Goal: Information Seeking & Learning: Learn about a topic

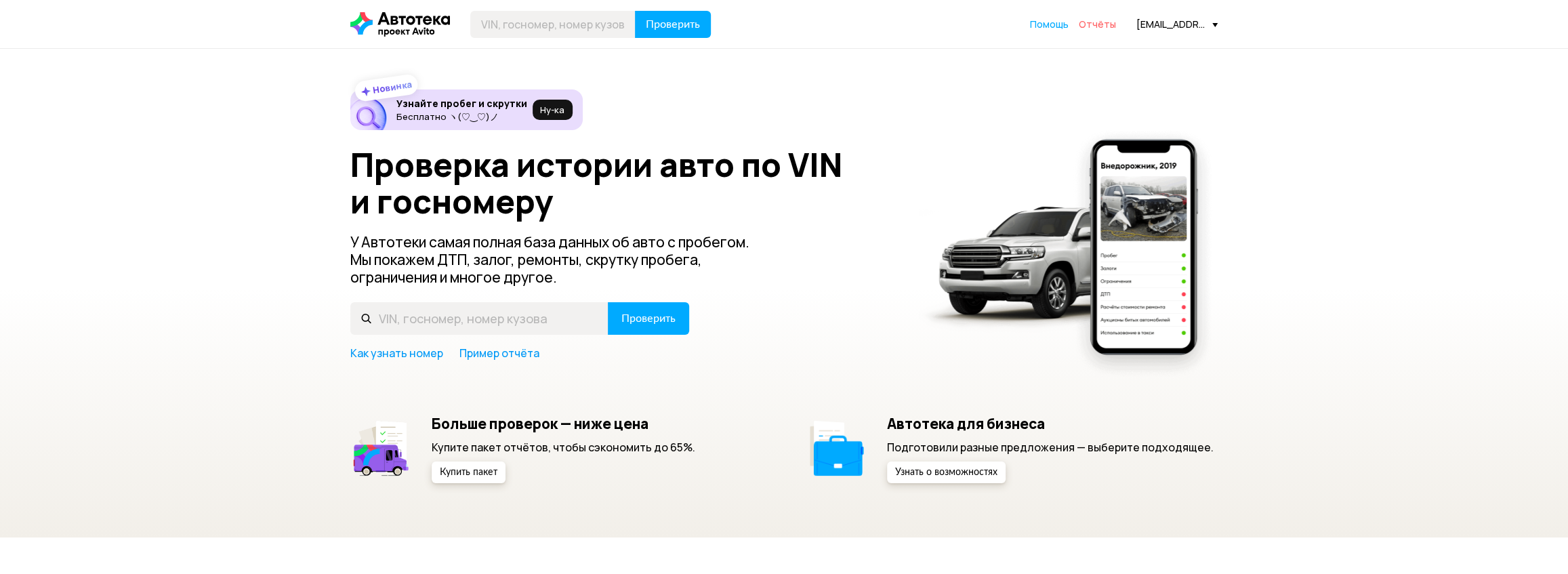
click at [1097, 24] on span "Отчёты" at bounding box center [1097, 24] width 38 height 13
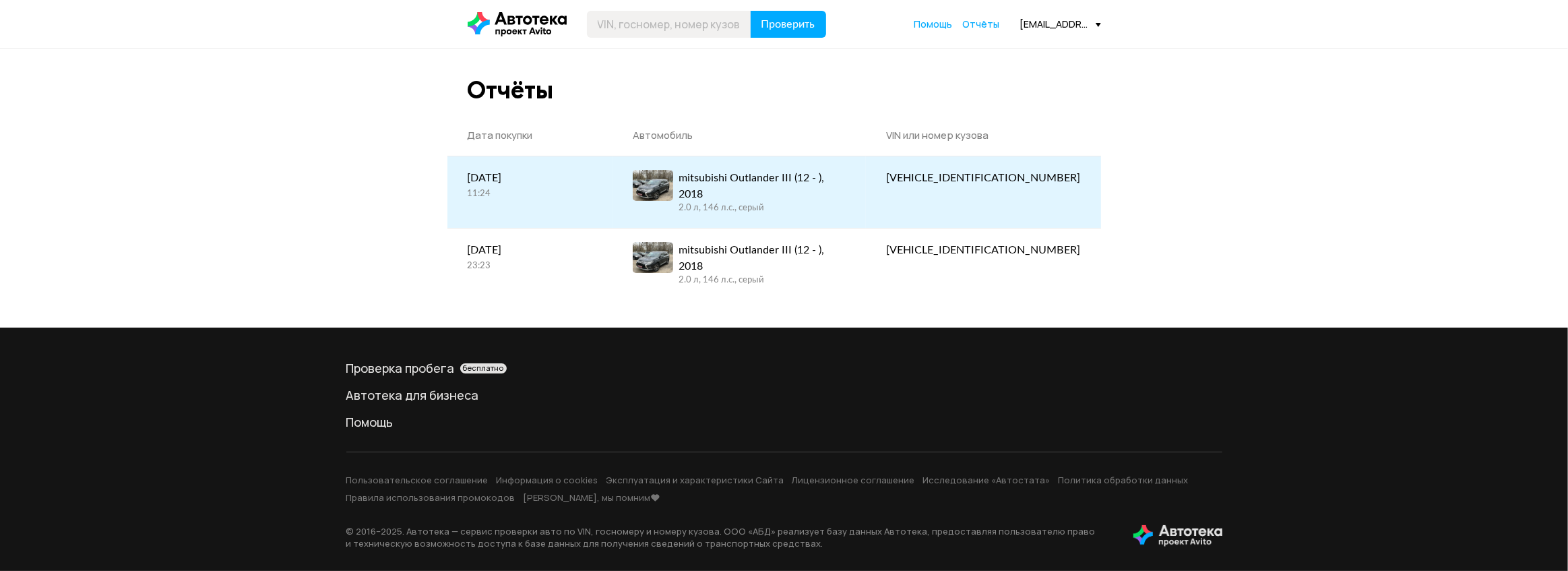
click at [866, 195] on link "mitsubishi Outlander III (12 - ), 2018 2.0 л, 146 л.c., серый" at bounding box center [739, 192] width 254 height 71
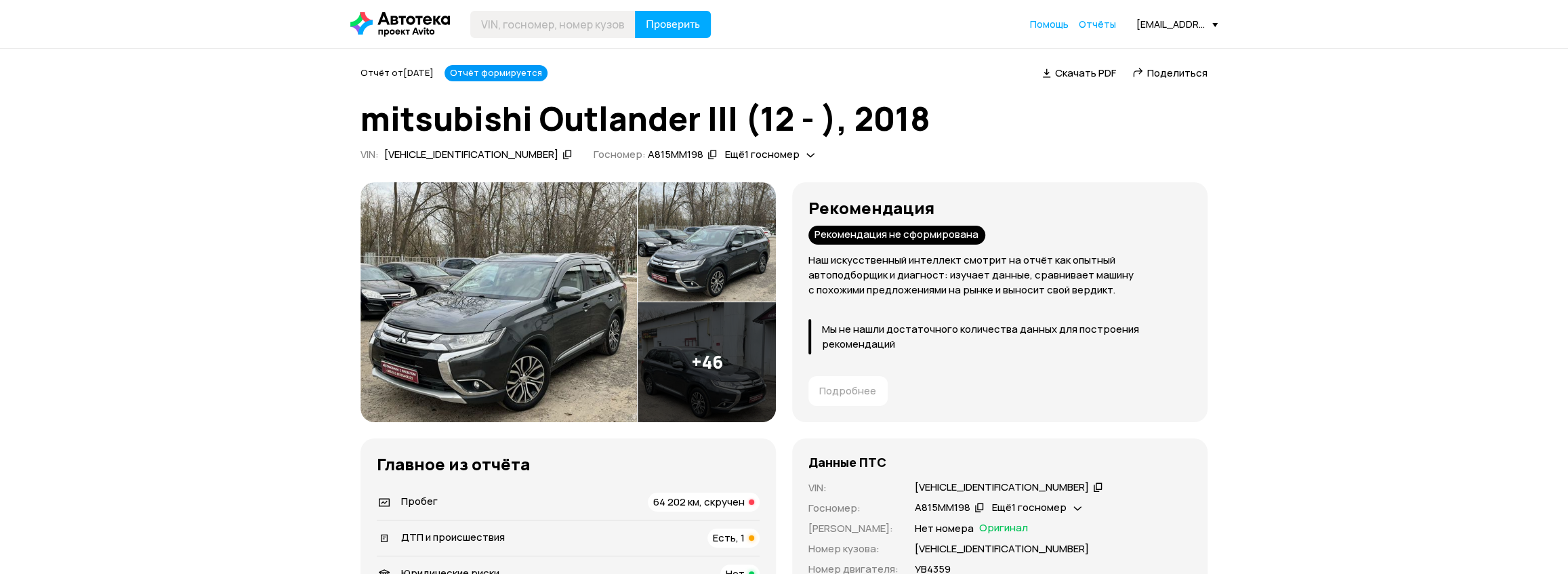
scroll to position [61, 0]
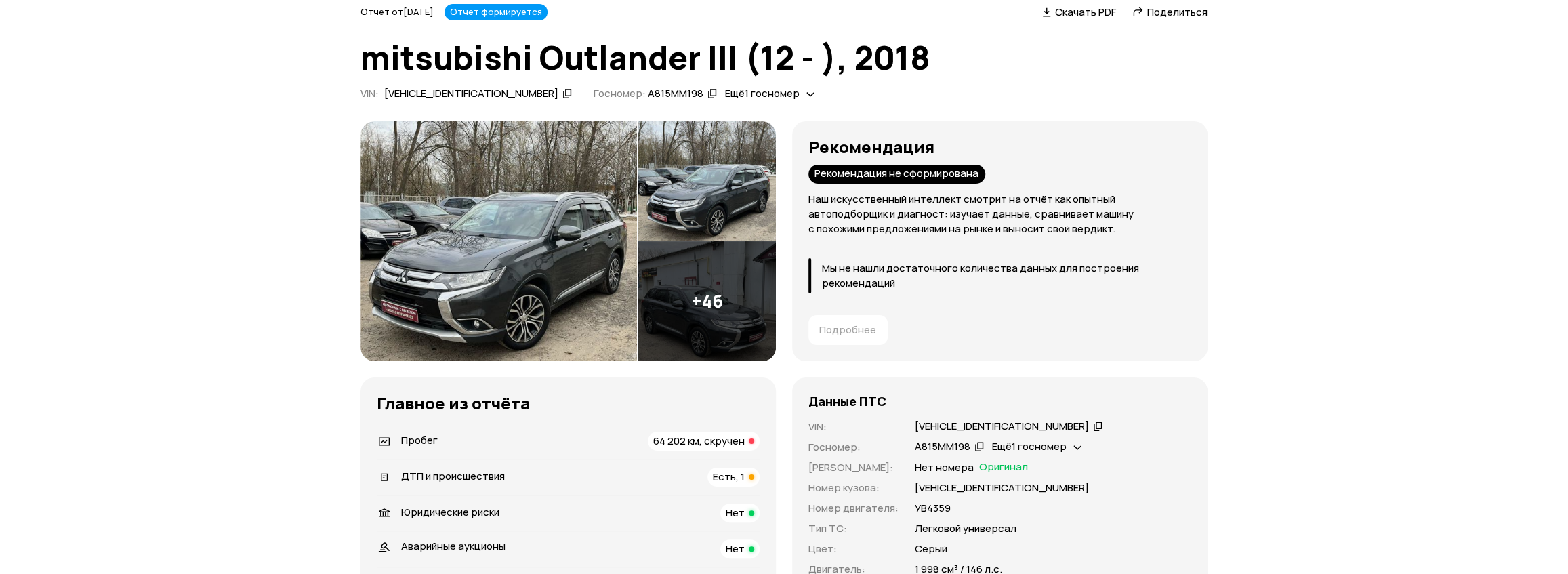
click at [753, 441] on div at bounding box center [751, 441] width 5 height 5
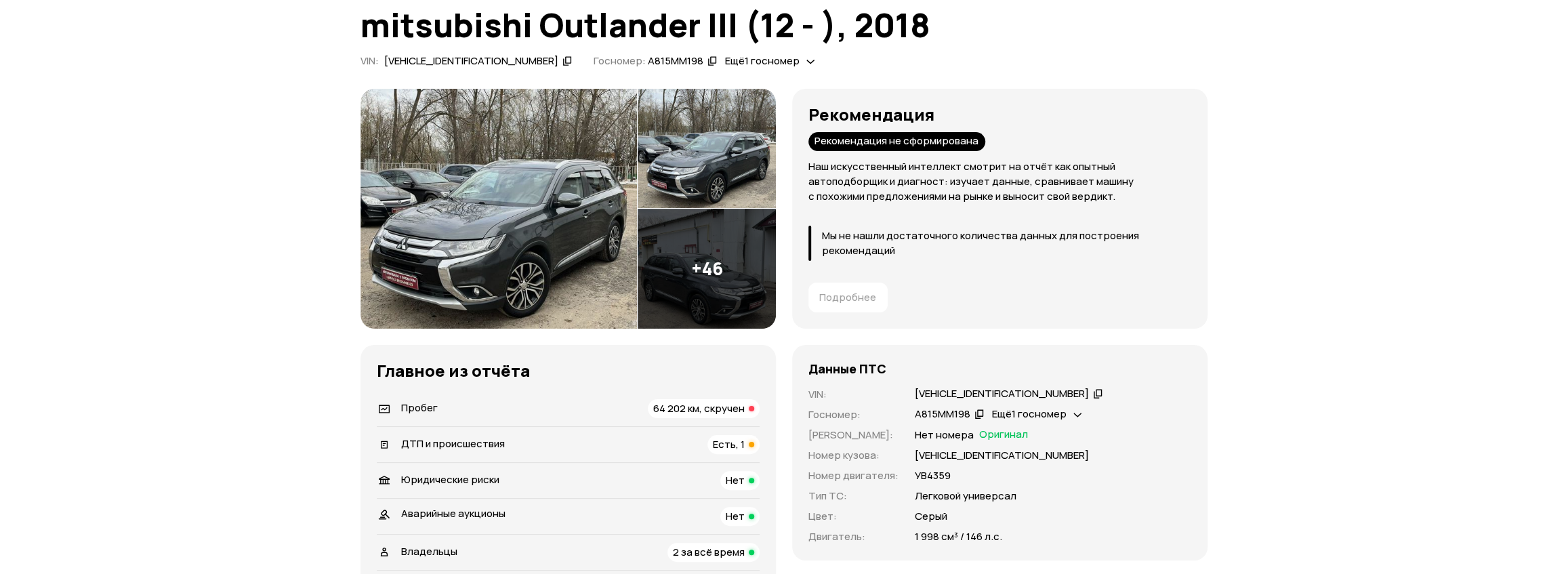
scroll to position [0, 0]
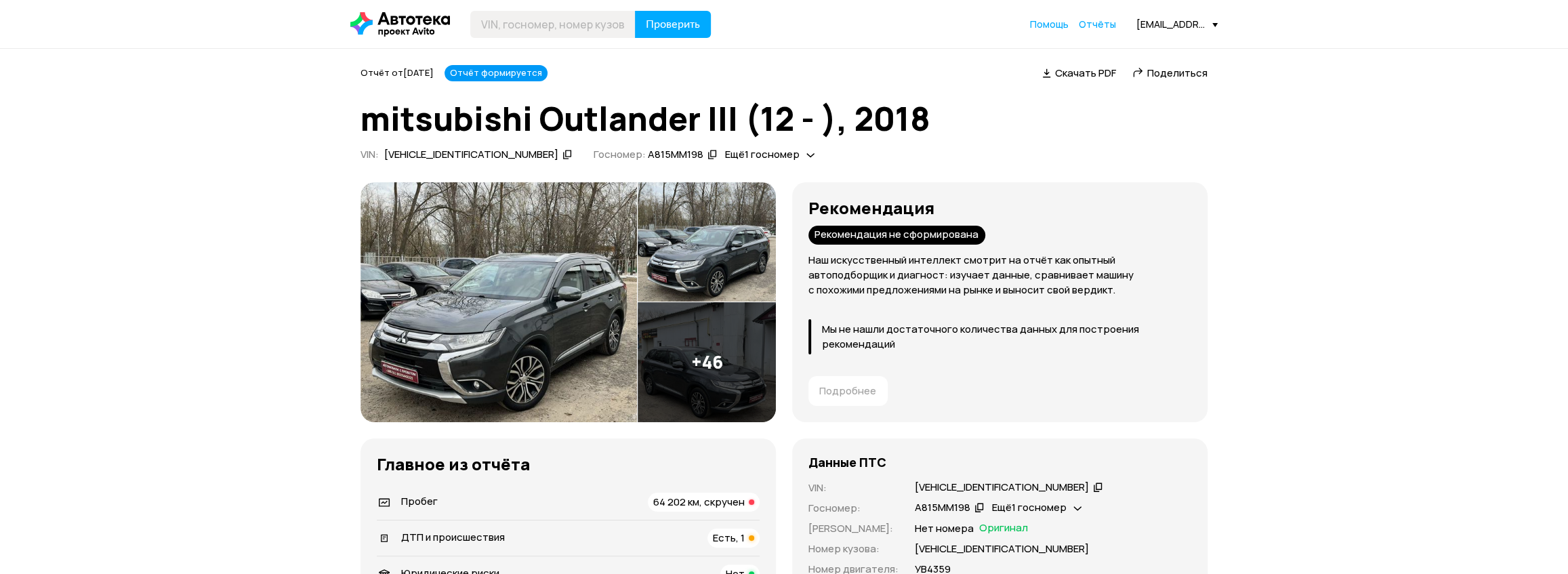
click at [743, 155] on div "Ещё 1 госномер" at bounding box center [770, 155] width 96 height 14
click at [806, 155] on icon at bounding box center [810, 154] width 8 height 13
click at [806, 157] on icon at bounding box center [810, 154] width 8 height 13
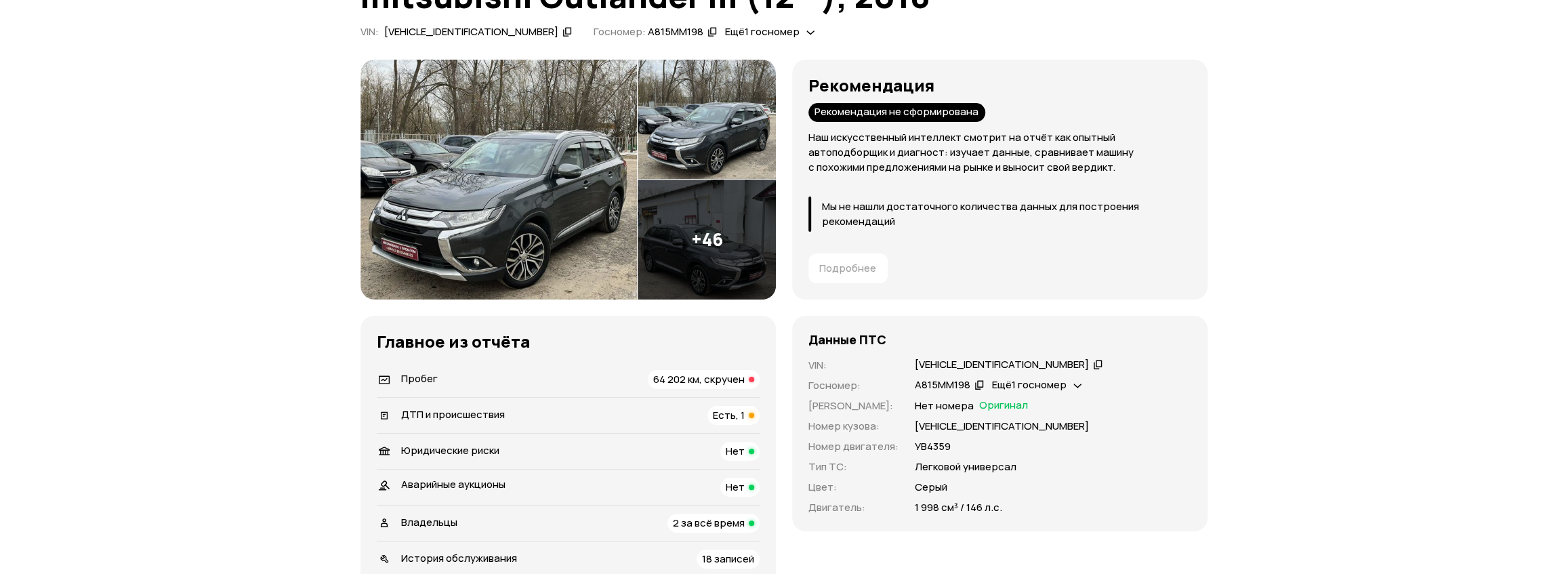
click at [1039, 365] on div "[VEHICLE_IDENTIFICATION_NUMBER]" at bounding box center [1008, 365] width 192 height 14
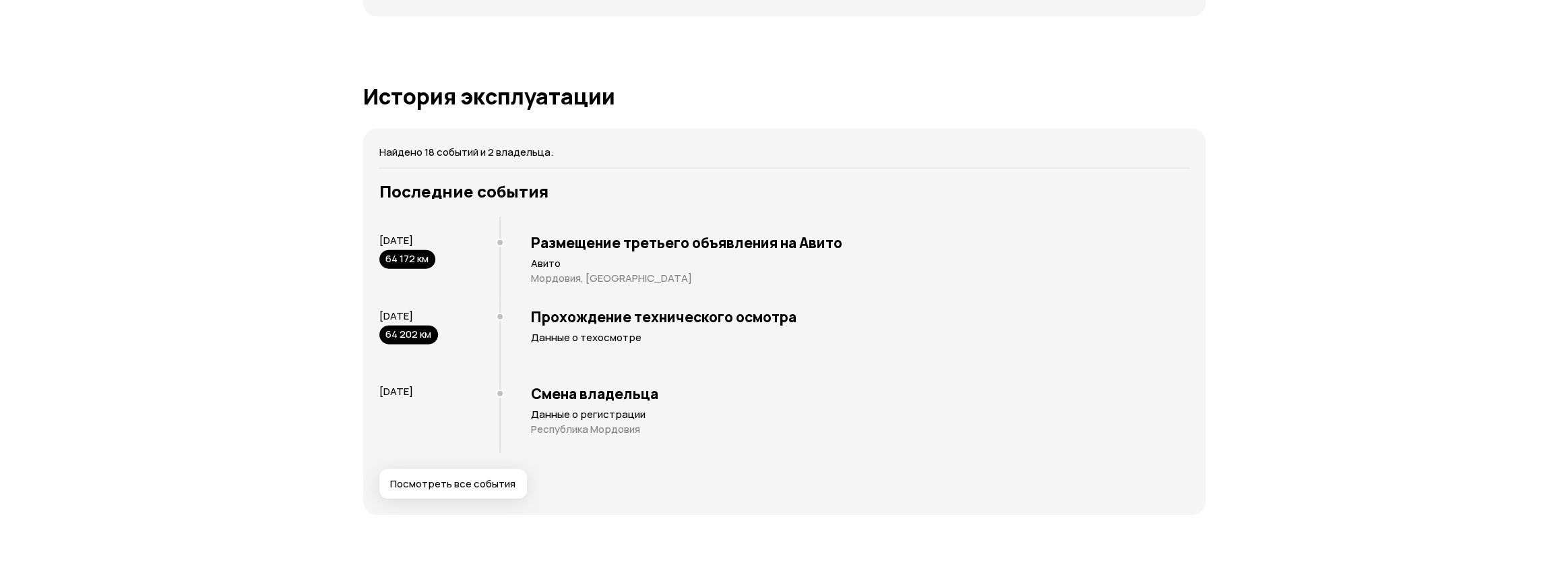
scroll to position [2634, 0]
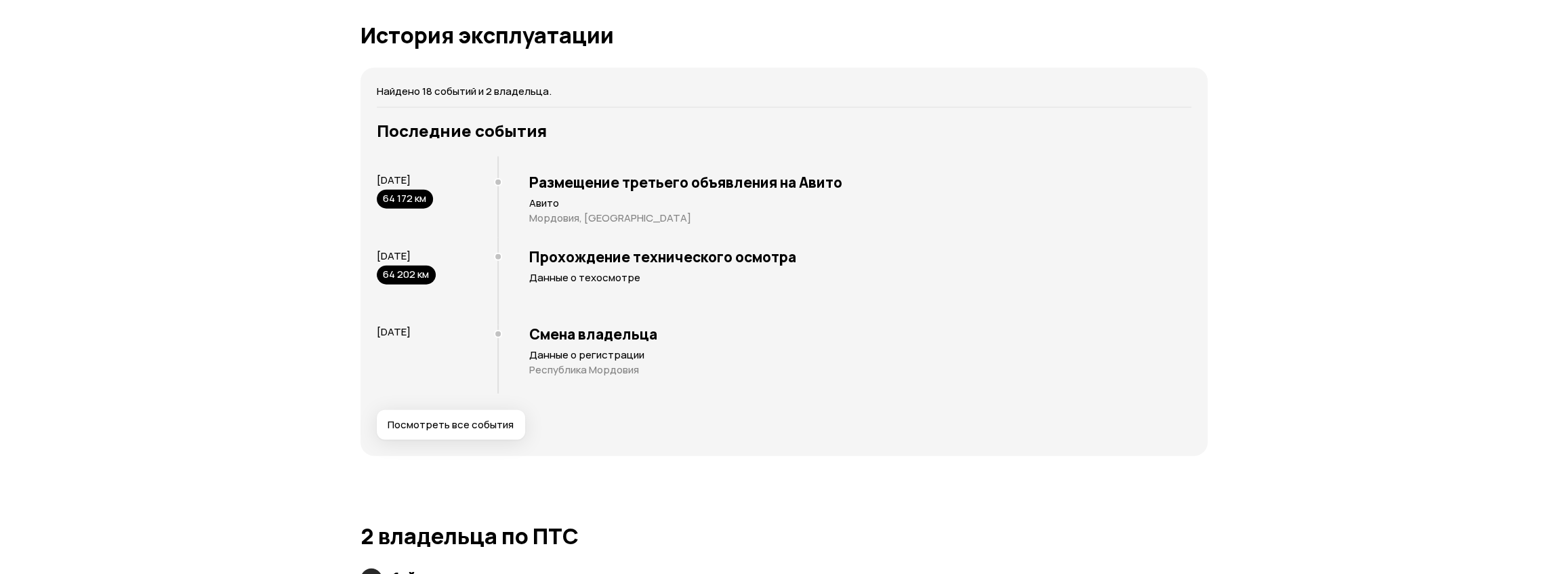
click at [478, 422] on span "Посмотреть все события" at bounding box center [451, 424] width 126 height 13
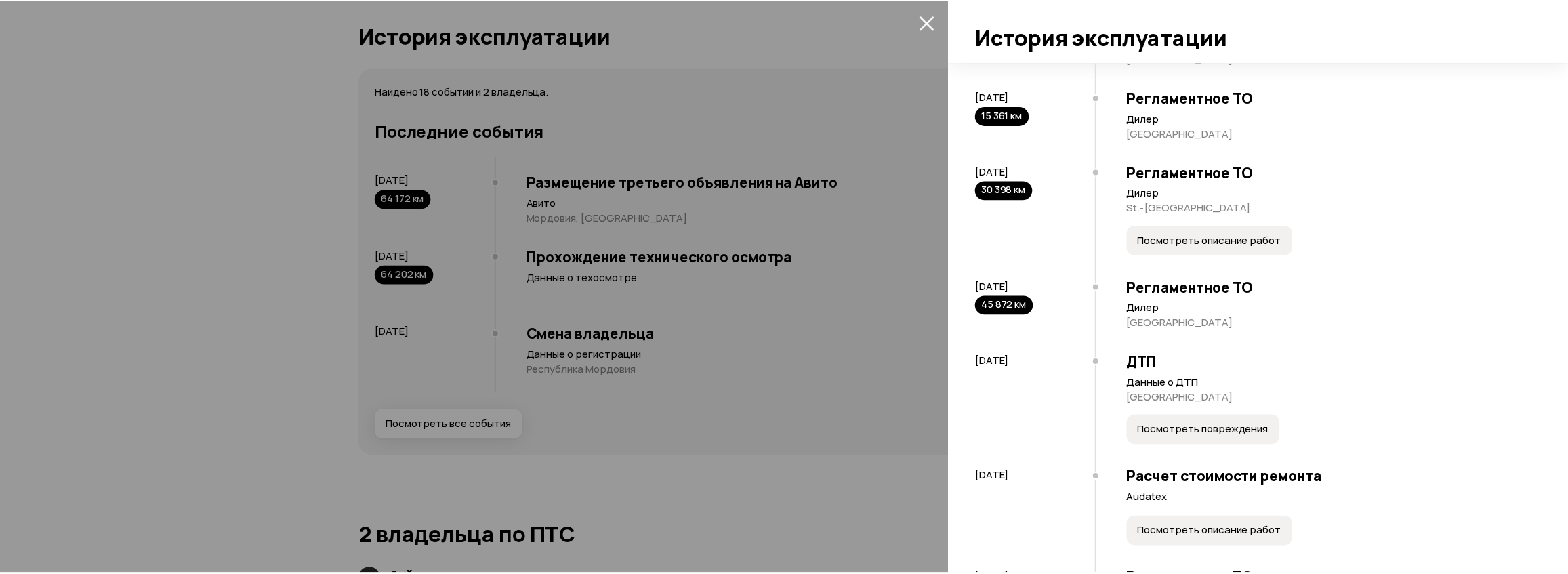
scroll to position [0, 0]
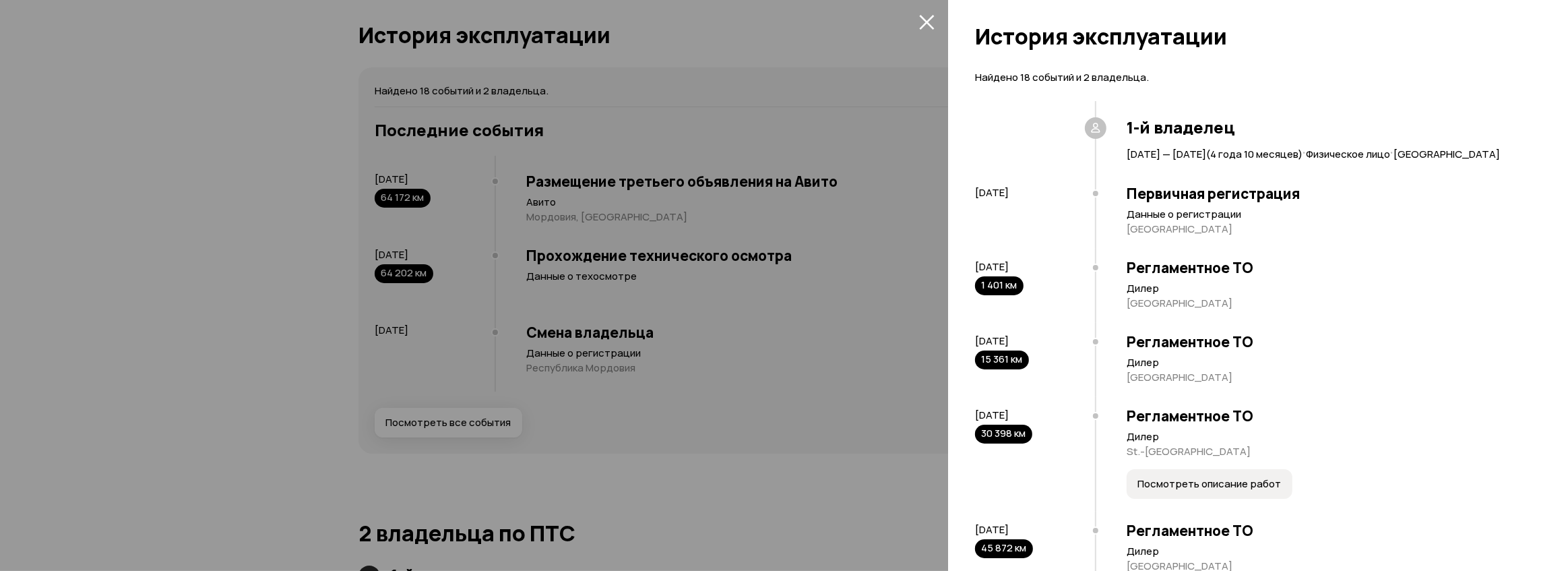
click at [862, 274] on div at bounding box center [784, 285] width 1568 height 571
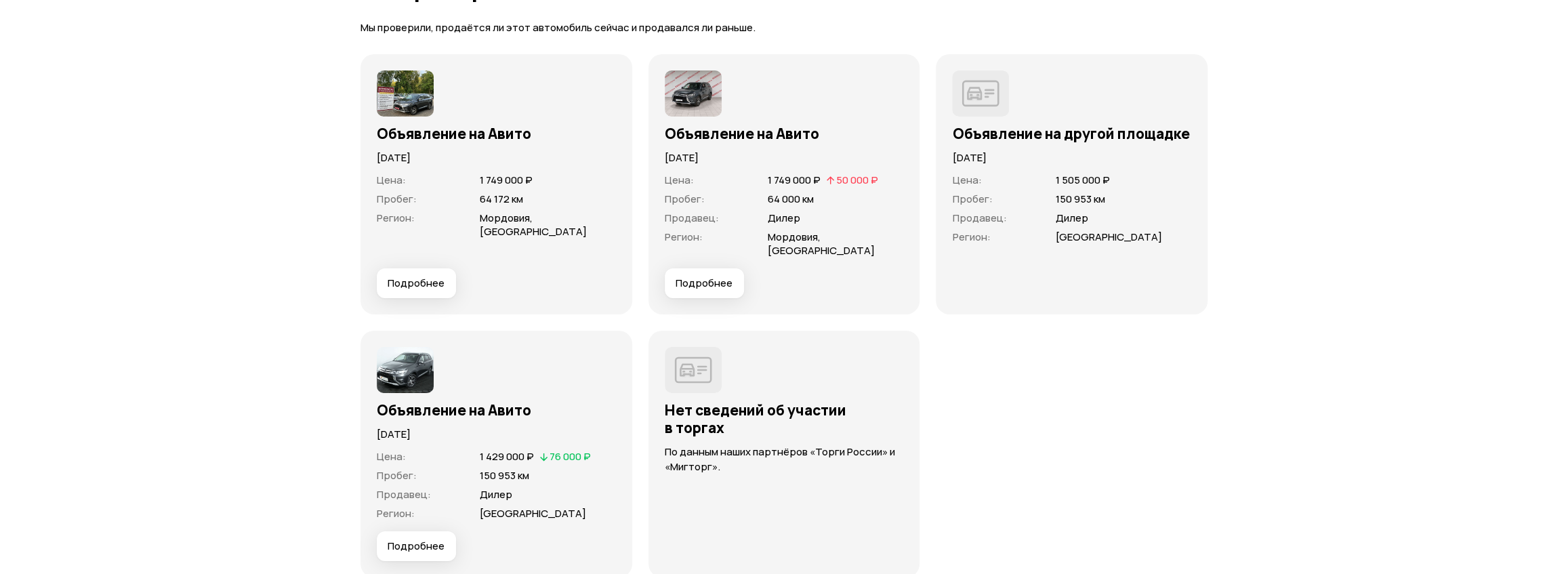
scroll to position [4004, 0]
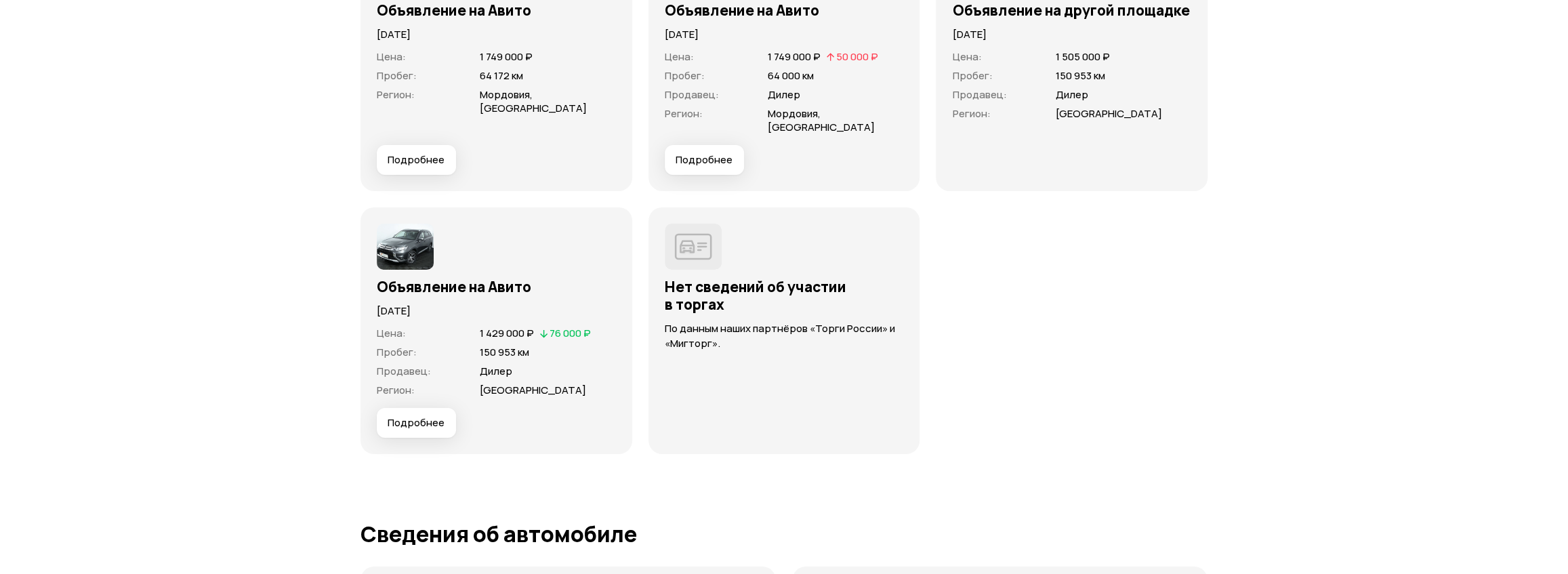
click at [425, 416] on span "Подробнее" at bounding box center [415, 422] width 57 height 13
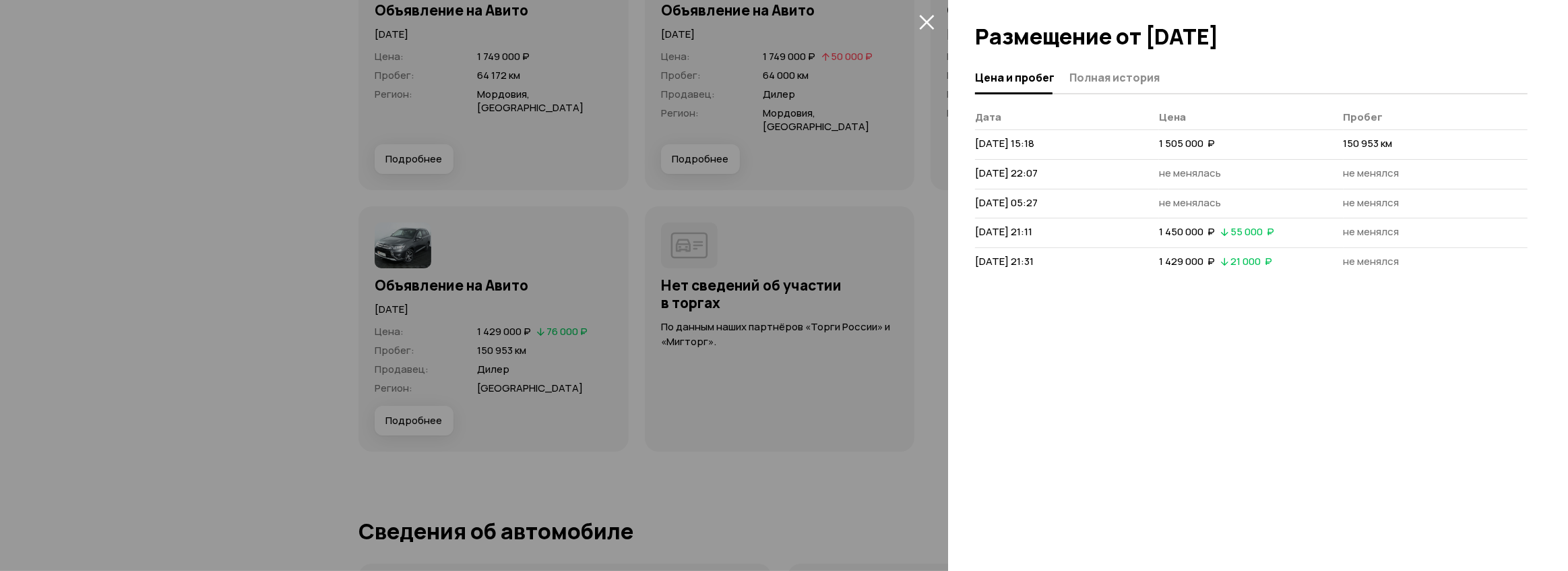
click at [403, 234] on div at bounding box center [784, 285] width 1568 height 571
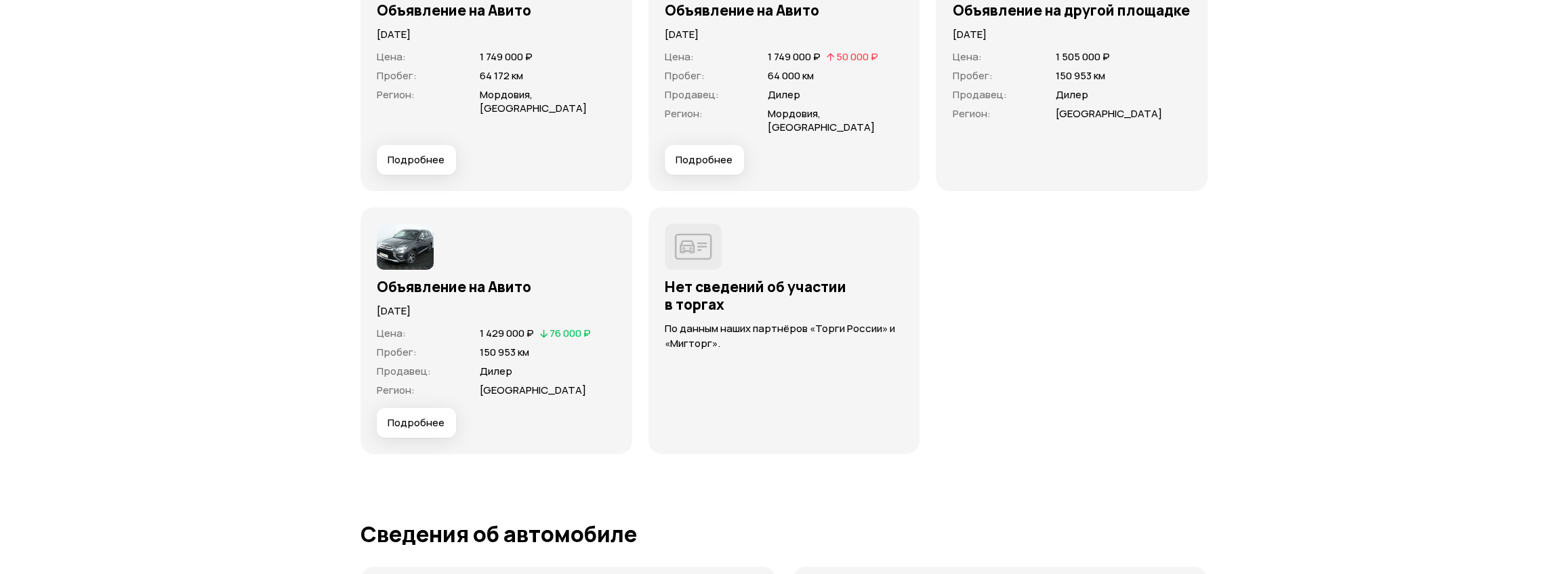
click at [421, 230] on img at bounding box center [405, 246] width 57 height 46
click at [421, 230] on img at bounding box center [405, 246] width 57 height 46
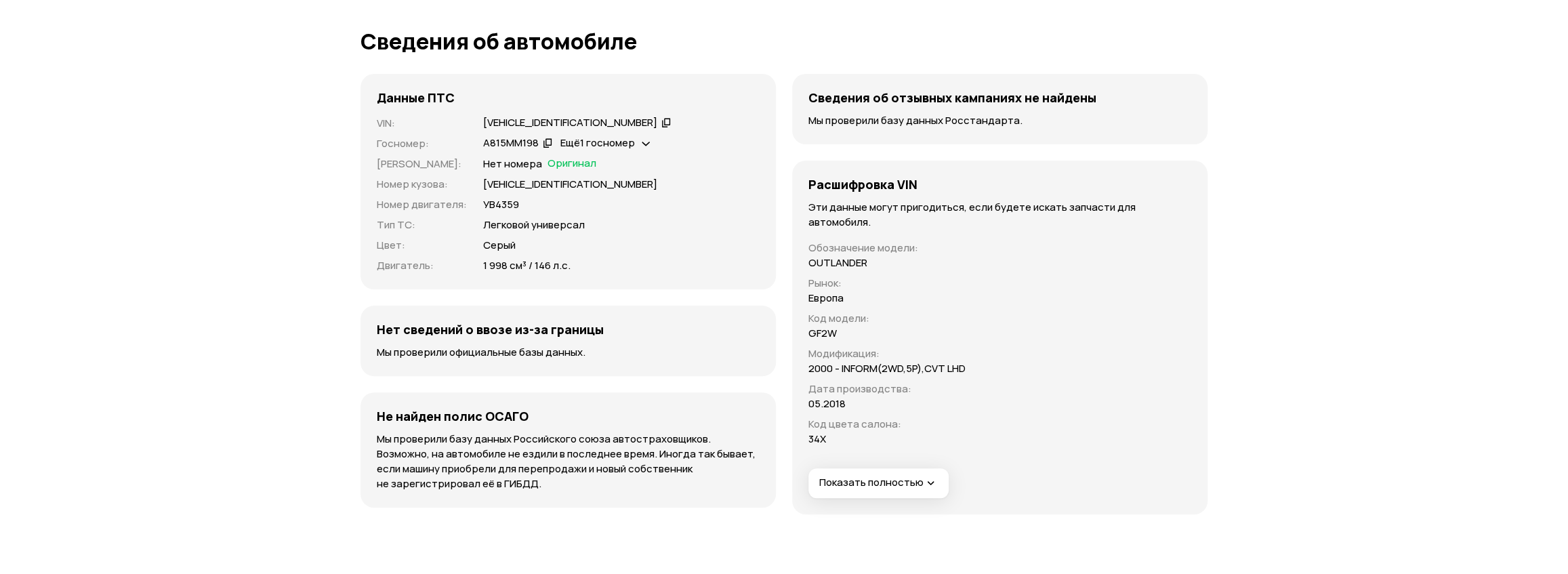
scroll to position [4620, 0]
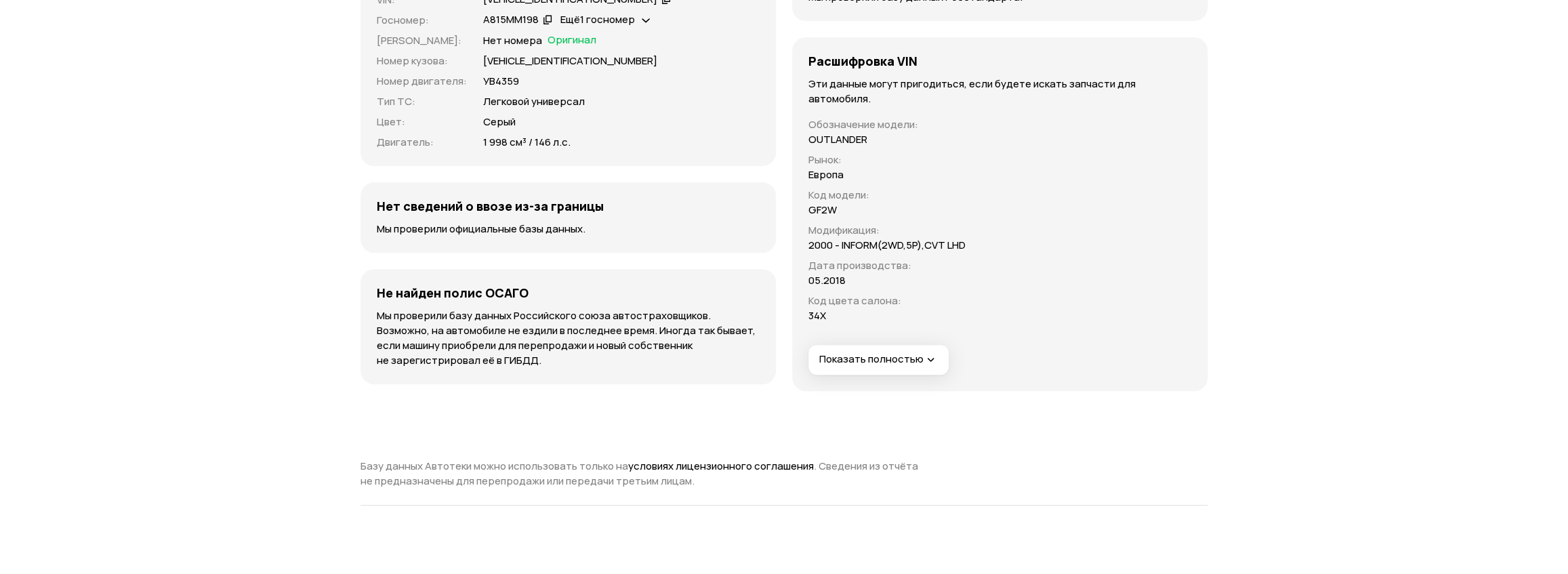
click at [881, 352] on span "Показать полностью" at bounding box center [878, 359] width 118 height 14
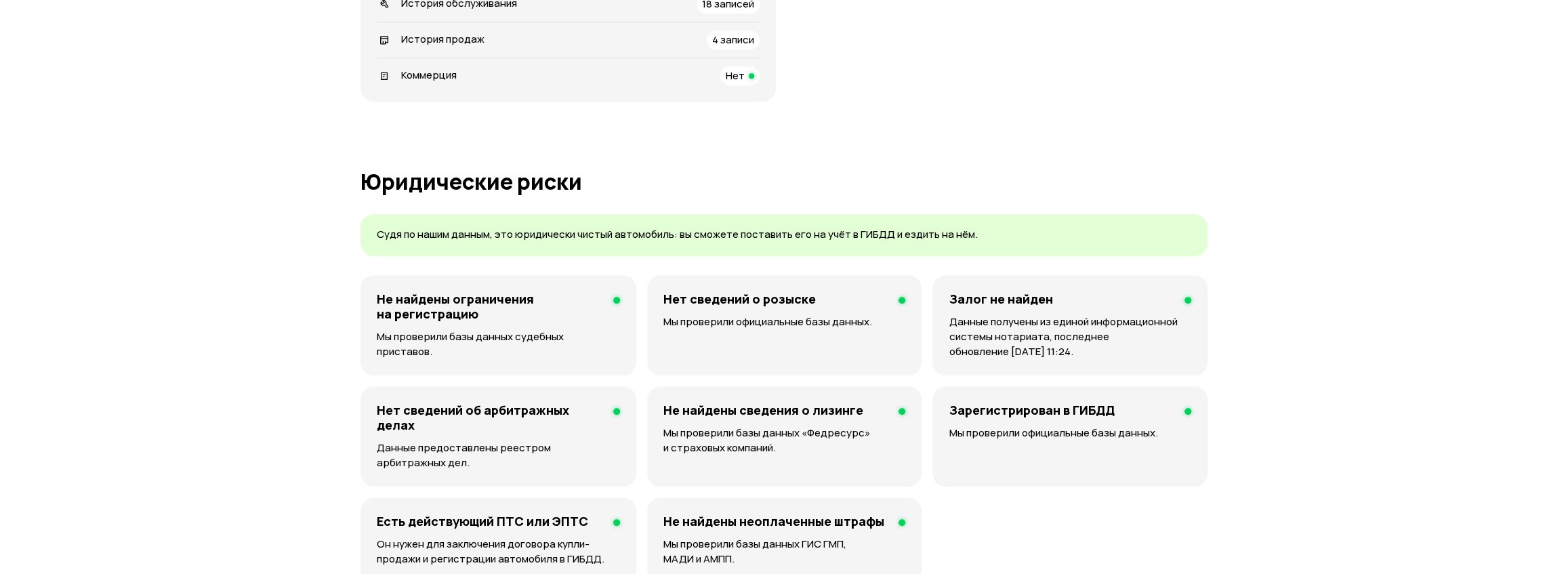
scroll to position [369, 0]
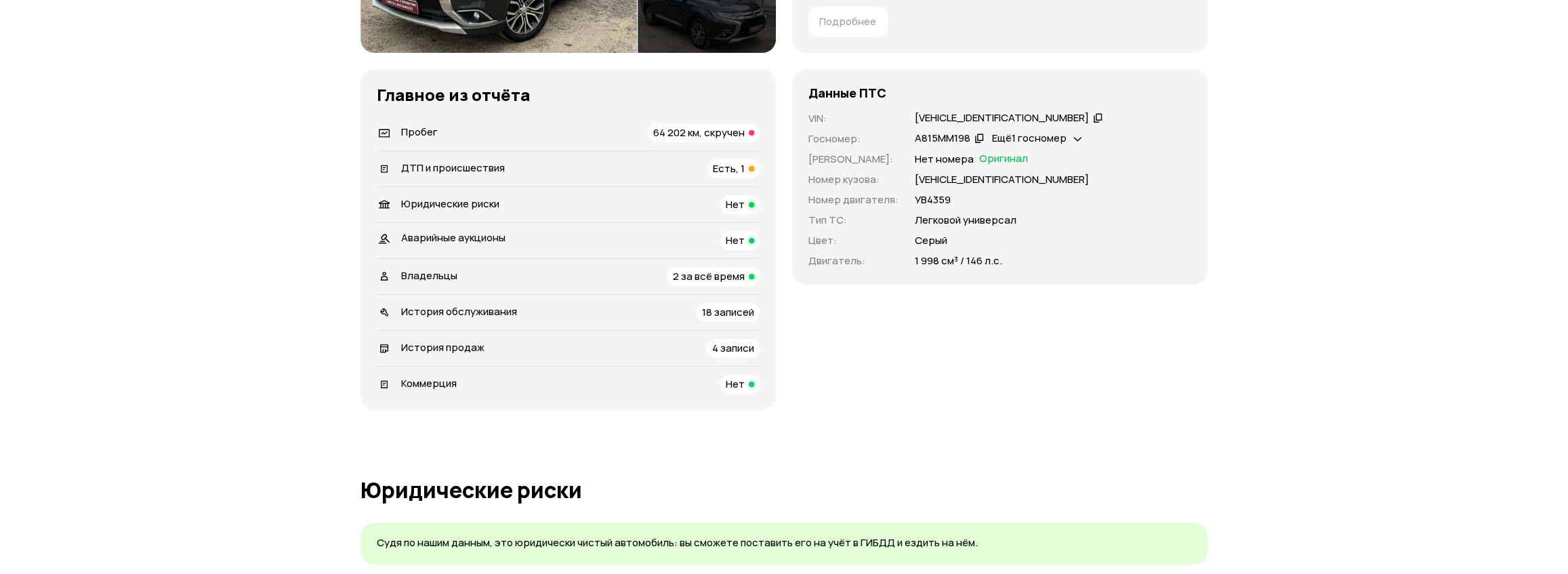
click at [1093, 115] on icon at bounding box center [1097, 117] width 10 height 13
